Goal: Check status: Check status

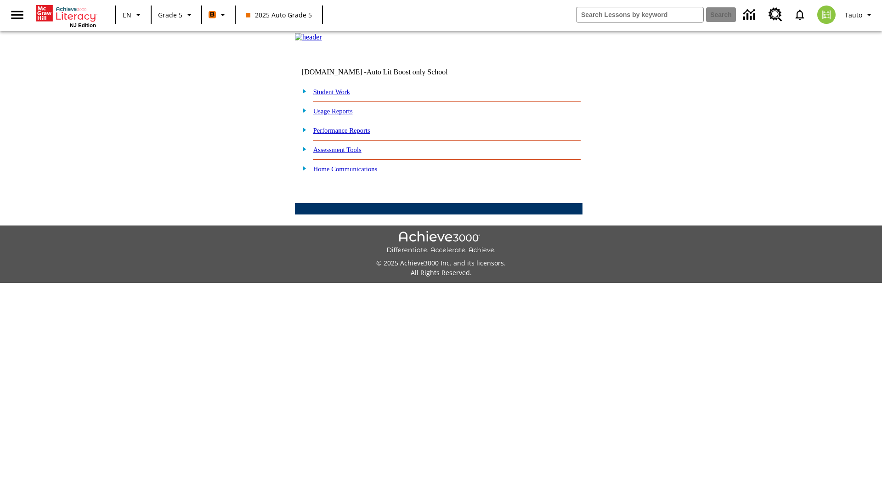
click at [338, 96] on link "Student Work" at bounding box center [331, 91] width 37 height 7
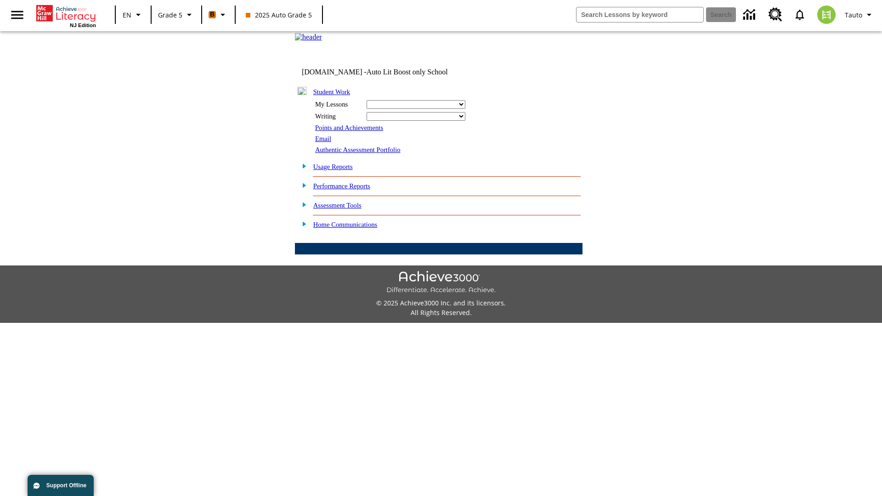
select select "/options/reports/?report_id=12&atype=4&section=2"
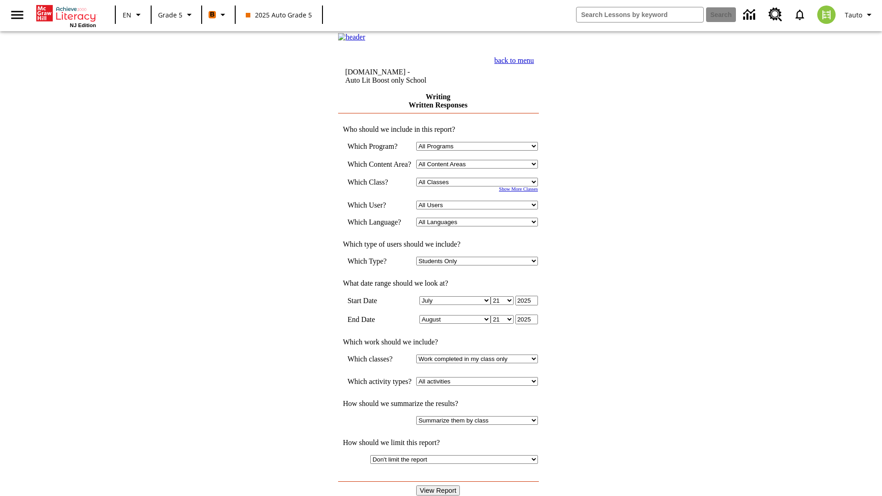
select select "11133131"
select select "21437107"
click at [439, 485] on input "View Report" at bounding box center [438, 490] width 44 height 10
